Goal: Information Seeking & Learning: Learn about a topic

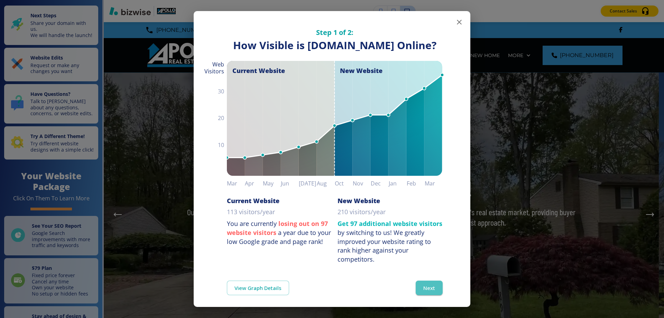
click at [423, 295] on button "Next" at bounding box center [429, 287] width 27 height 15
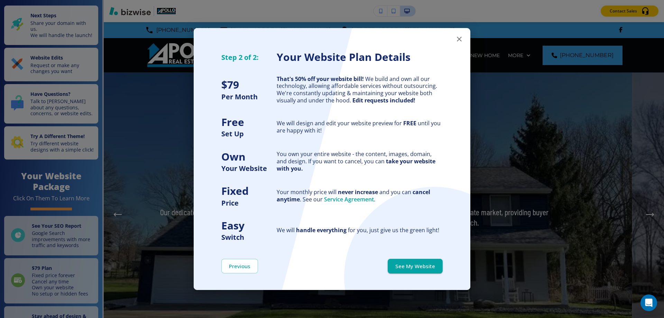
click at [459, 38] on icon "button" at bounding box center [459, 39] width 5 height 5
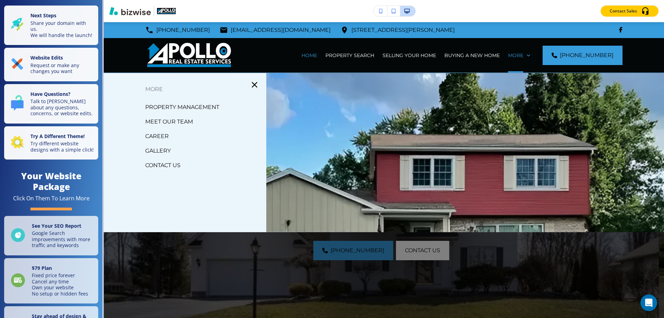
click at [182, 121] on p "MEET OUR TEAM" at bounding box center [169, 122] width 48 height 10
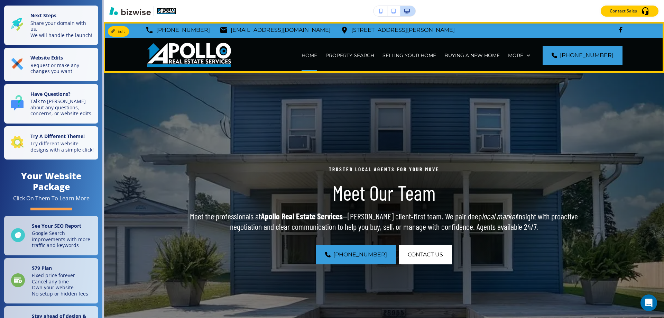
click at [317, 55] on p "HOME" at bounding box center [310, 55] width 16 height 7
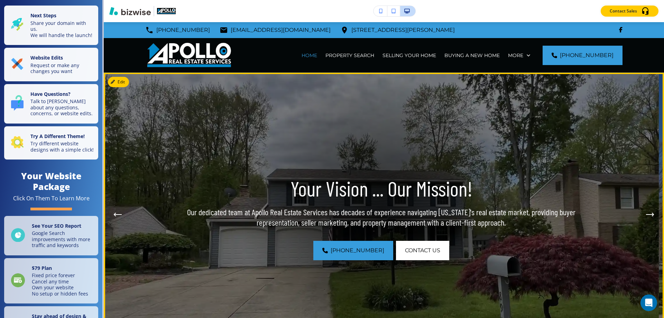
click at [646, 214] on icon "Next Hero Image" at bounding box center [650, 214] width 8 height 4
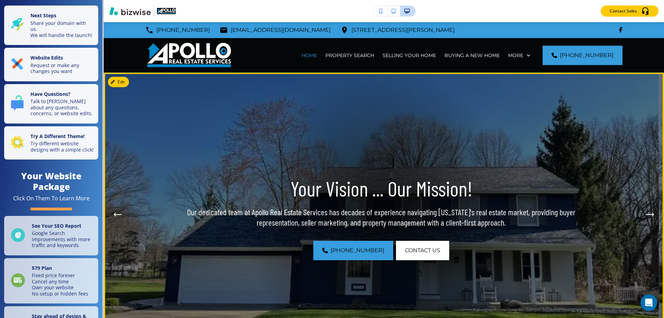
click at [646, 214] on icon "Next Hero Image" at bounding box center [650, 214] width 8 height 4
